Goal: Task Accomplishment & Management: Use online tool/utility

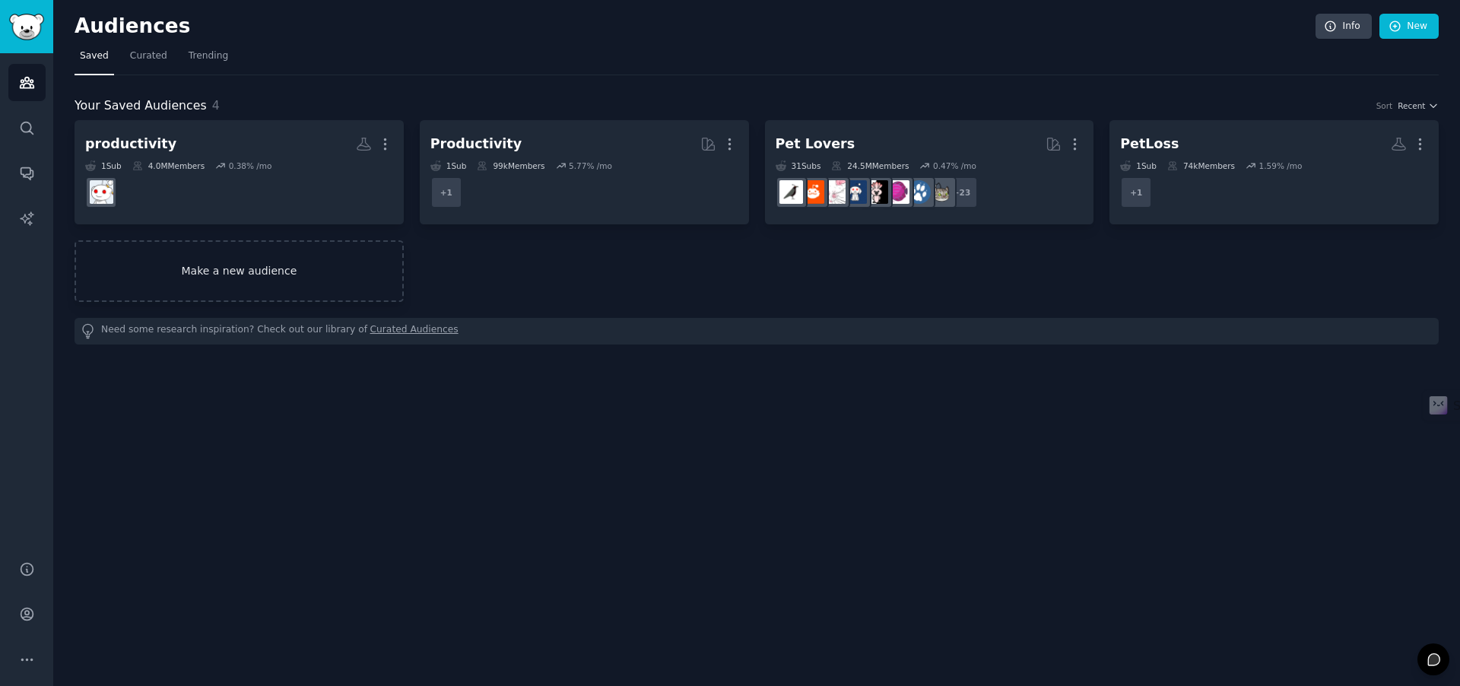
click at [237, 273] on link "Make a new audience" at bounding box center [239, 271] width 329 height 62
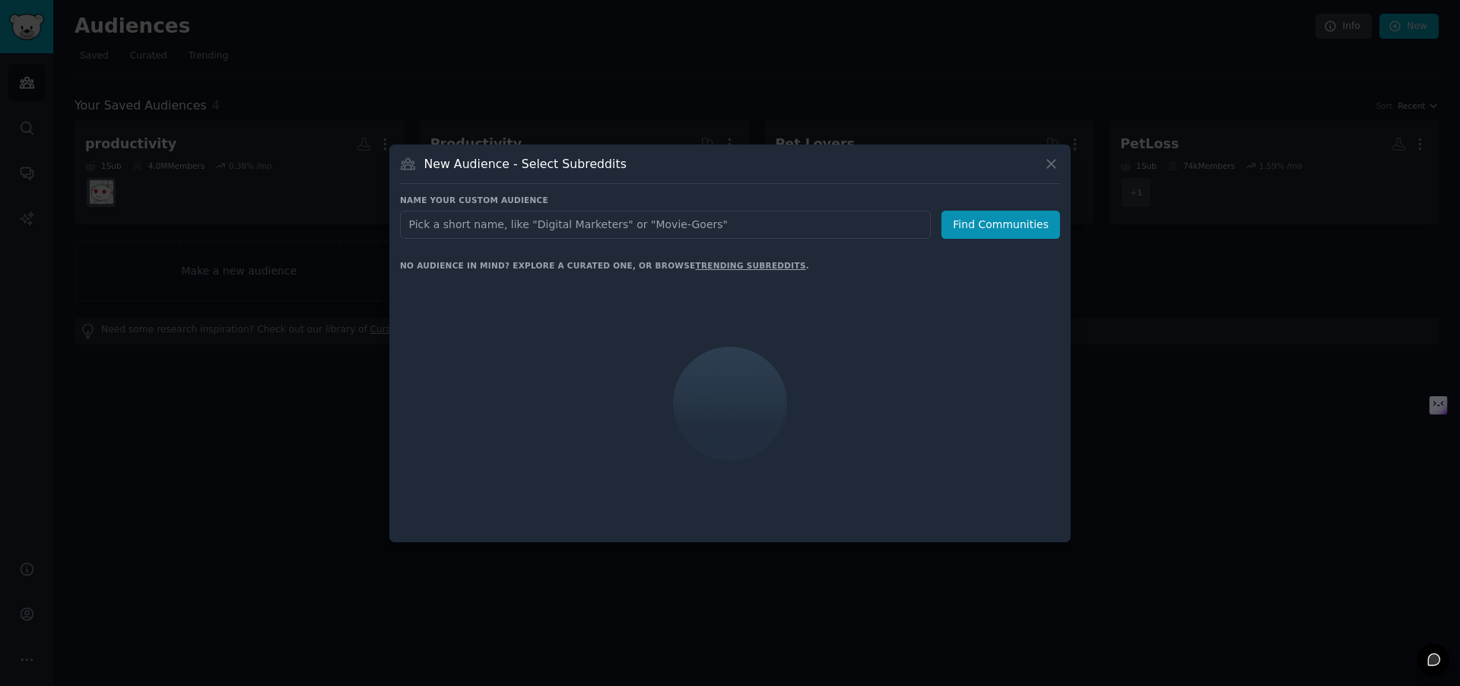
click at [539, 229] on input "text" at bounding box center [665, 225] width 531 height 28
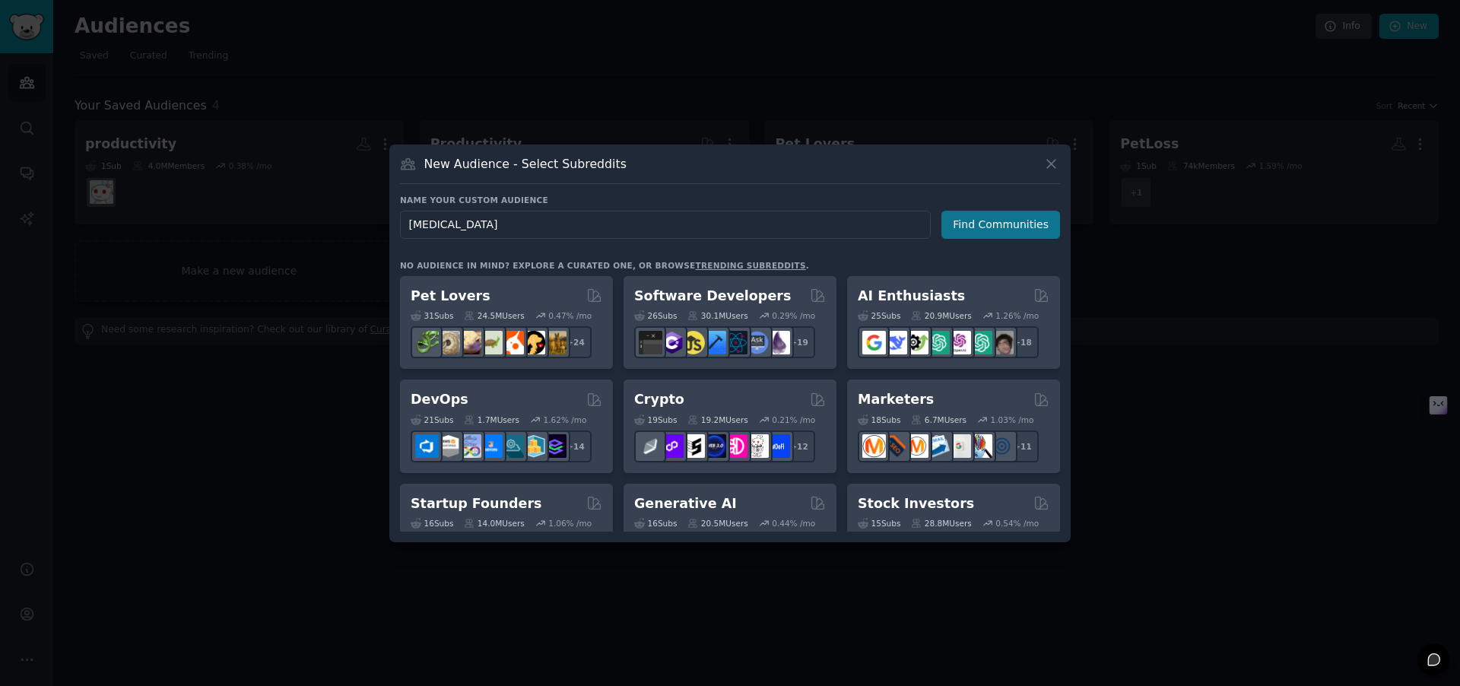
type input "[MEDICAL_DATA]"
click at [1017, 217] on button "Find Communities" at bounding box center [1001, 225] width 119 height 28
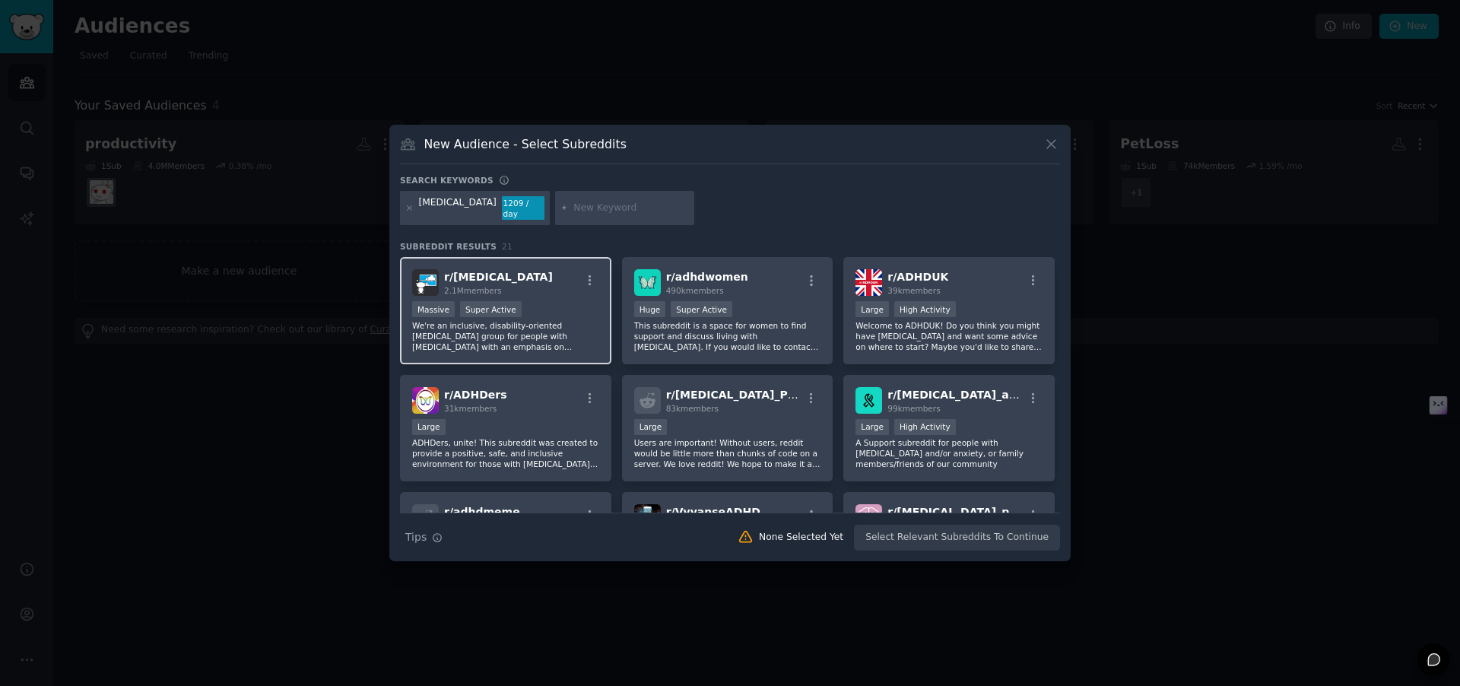
click at [515, 272] on div "r/ [MEDICAL_DATA] 2.1M members" at bounding box center [505, 282] width 187 height 27
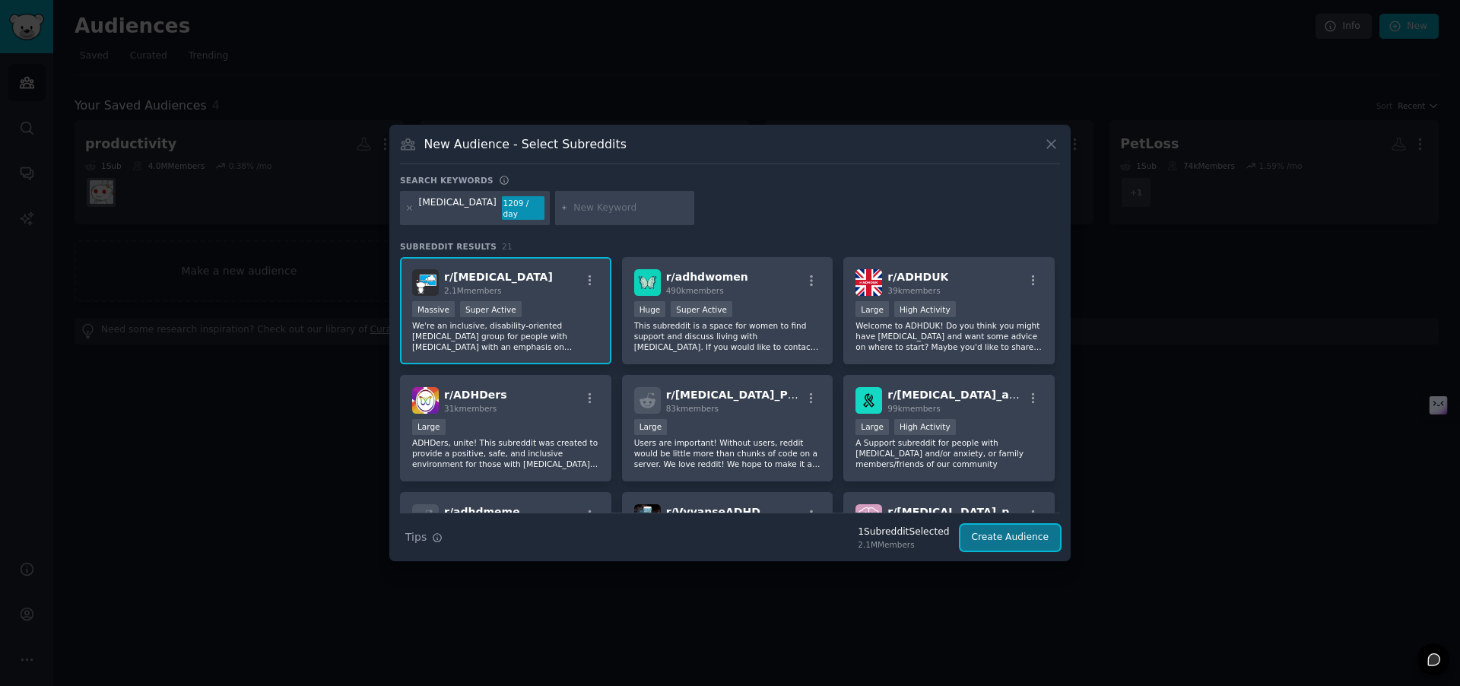
click at [1012, 532] on button "Create Audience" at bounding box center [1011, 538] width 100 height 26
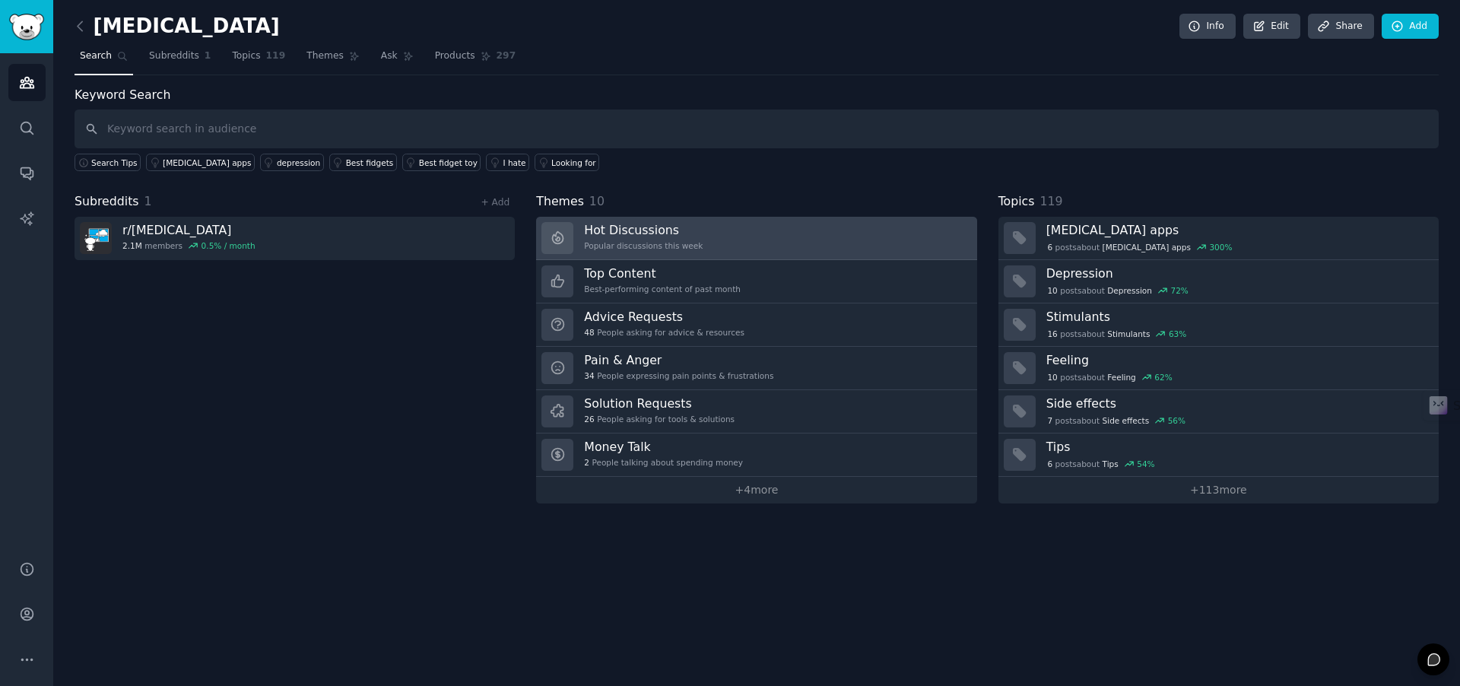
click at [789, 237] on link "Hot Discussions Popular discussions this week" at bounding box center [756, 238] width 440 height 43
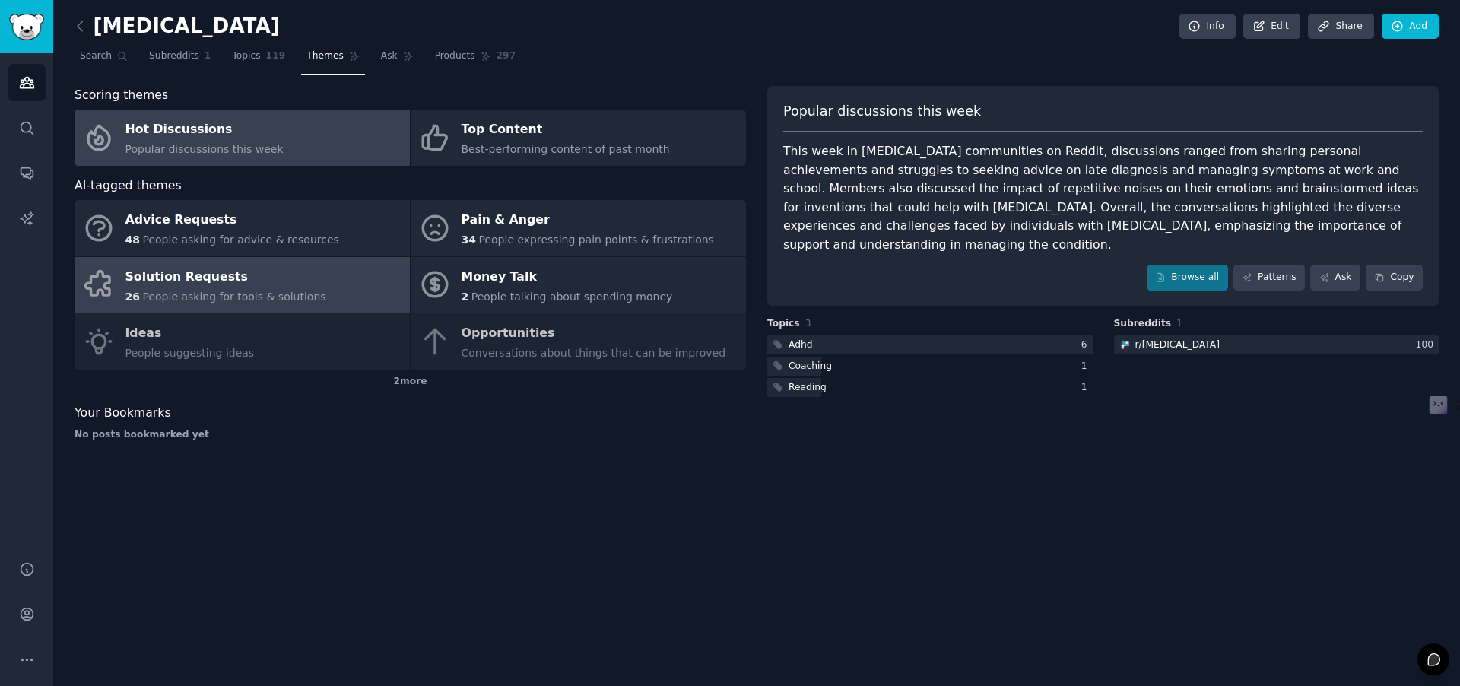
click at [322, 280] on link "Solution Requests 26 People asking for tools & solutions" at bounding box center [242, 285] width 335 height 56
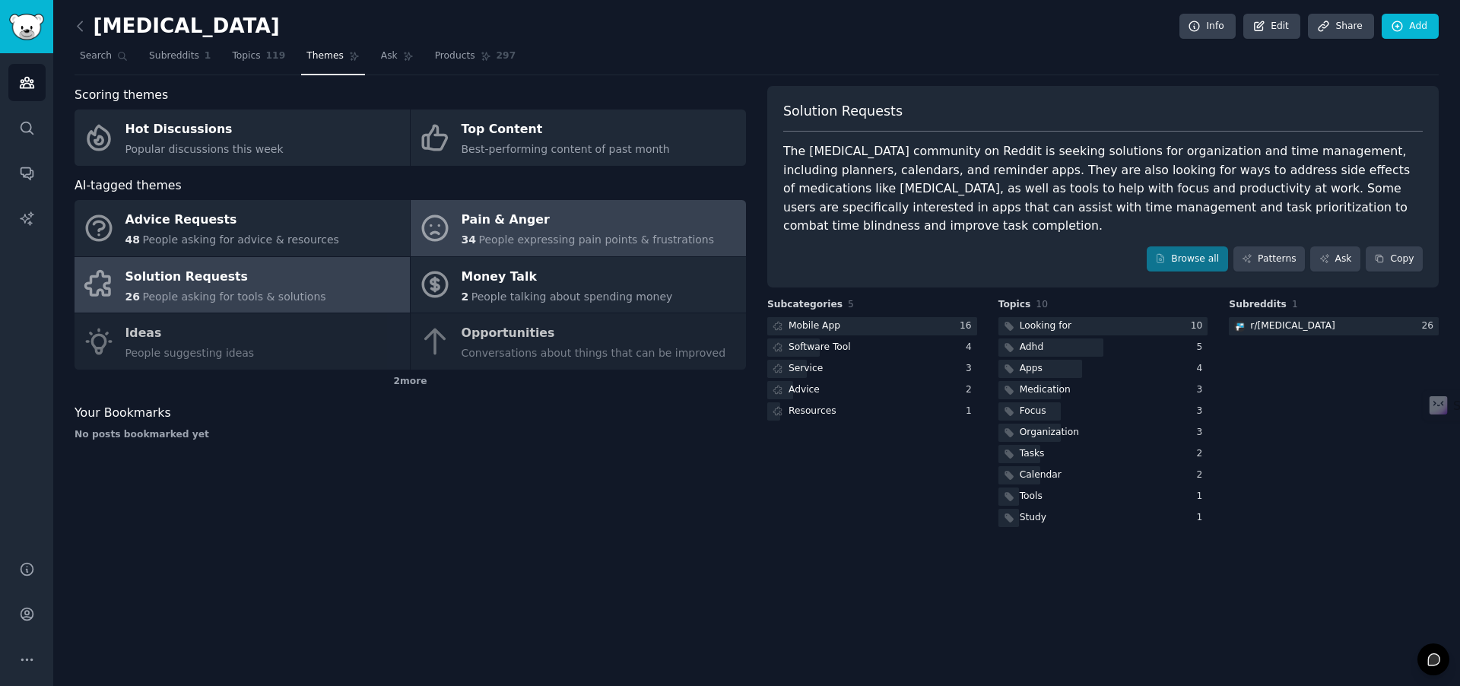
click at [524, 238] on span "People expressing pain points & frustrations" at bounding box center [596, 240] width 236 height 12
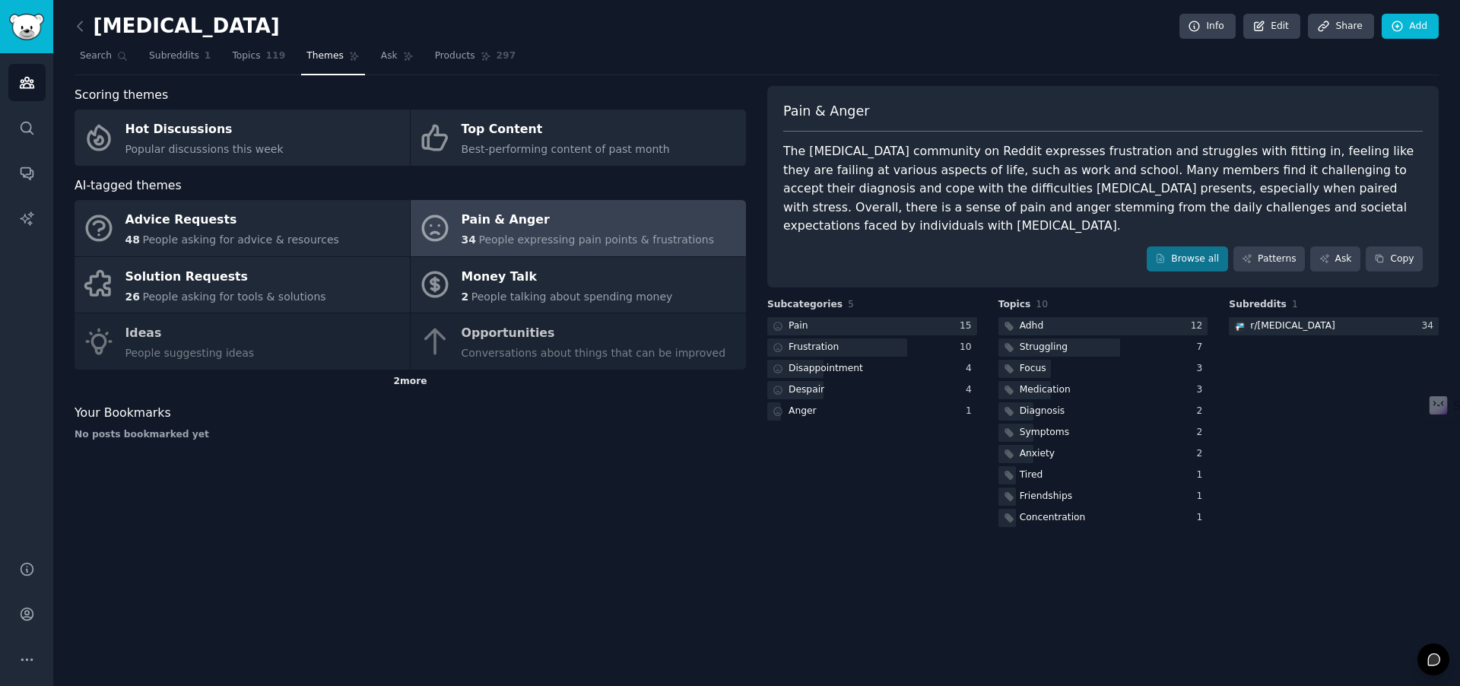
click at [413, 383] on div "2 more" at bounding box center [411, 382] width 672 height 24
